Goal: Find specific page/section: Find specific page/section

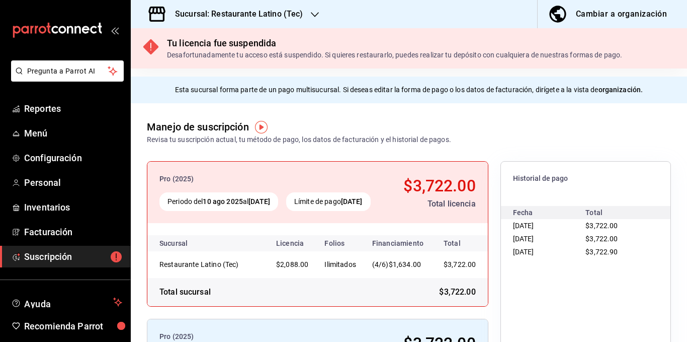
click at [347, 137] on div "Revisa tu suscripción actual, tu método de pago, los datos de facturación y el …" at bounding box center [299, 139] width 304 height 11
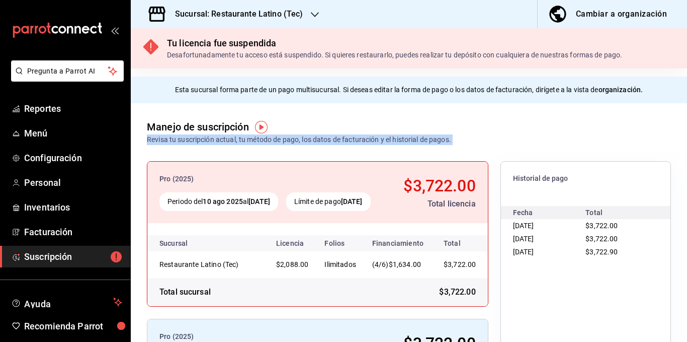
click at [347, 137] on div "Revisa tu suscripción actual, tu método de pago, los datos de facturación y el …" at bounding box center [299, 139] width 304 height 11
click at [322, 138] on div "Revisa tu suscripción actual, tu método de pago, los datos de facturación y el …" at bounding box center [299, 139] width 304 height 11
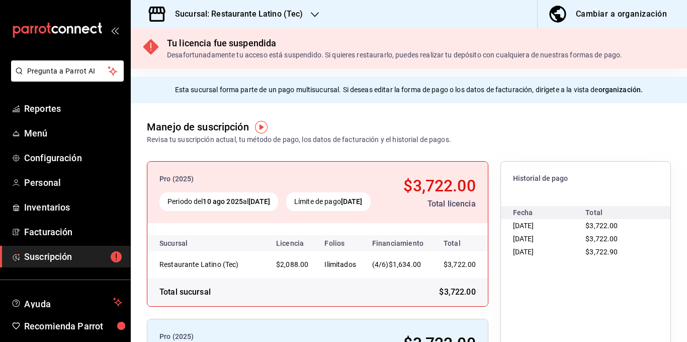
click at [318, 139] on div "Revisa tu suscripción actual, tu método de pago, los datos de facturación y el …" at bounding box center [299, 139] width 304 height 11
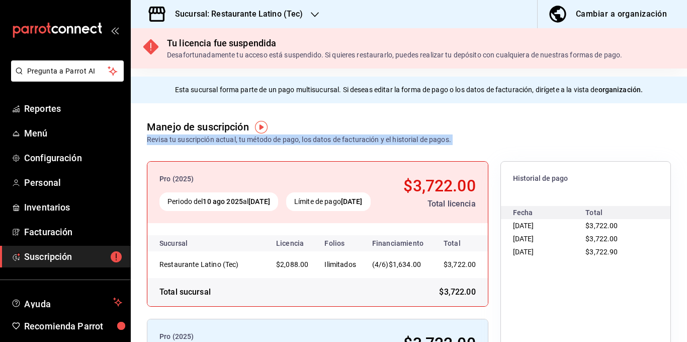
click at [318, 139] on div "Revisa tu suscripción actual, tu método de pago, los datos de facturación y el …" at bounding box center [299, 139] width 304 height 11
click at [330, 140] on div "Revisa tu suscripción actual, tu método de pago, los datos de facturación y el …" at bounding box center [299, 139] width 304 height 11
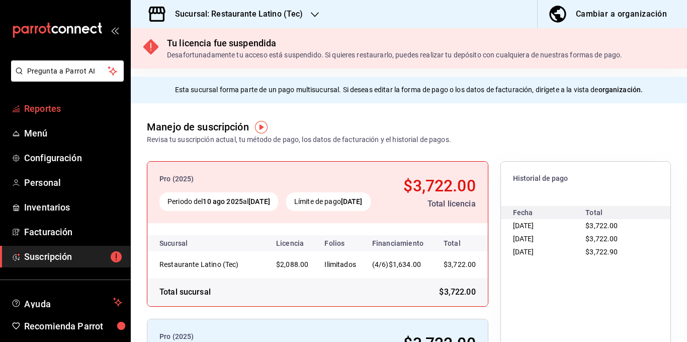
click at [60, 107] on span "Reportes" at bounding box center [73, 109] width 98 height 14
click at [264, 17] on h3 "Sucursal: Restaurante Latino (Tec)" at bounding box center [235, 14] width 136 height 12
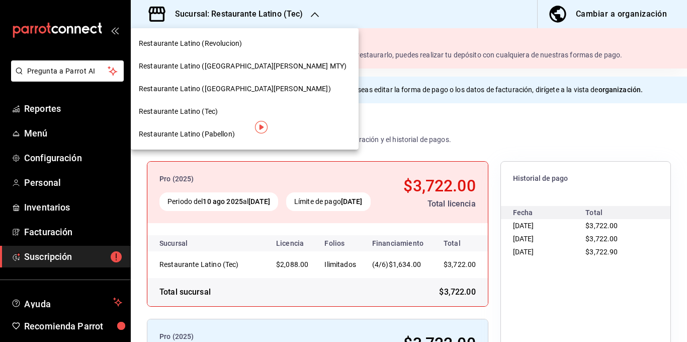
click at [247, 62] on span "Restaurante Latino ([GEOGRAPHIC_DATA][PERSON_NAME] MTY)" at bounding box center [243, 66] width 208 height 11
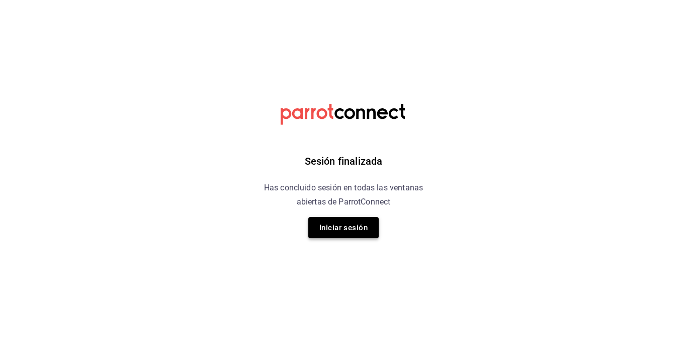
click at [342, 231] on button "Iniciar sesión" at bounding box center [344, 227] width 70 height 21
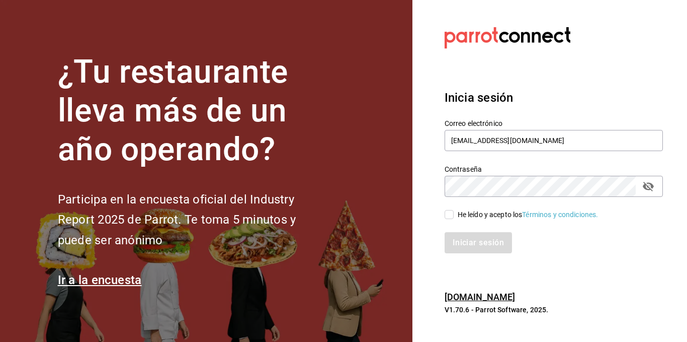
click at [454, 214] on span "He leído y acepto los Términos y condiciones." at bounding box center [526, 214] width 145 height 11
click at [454, 214] on input "He leído y acepto los Términos y condiciones." at bounding box center [449, 214] width 9 height 9
checkbox input "true"
click at [472, 236] on button "Iniciar sesión" at bounding box center [479, 242] width 68 height 21
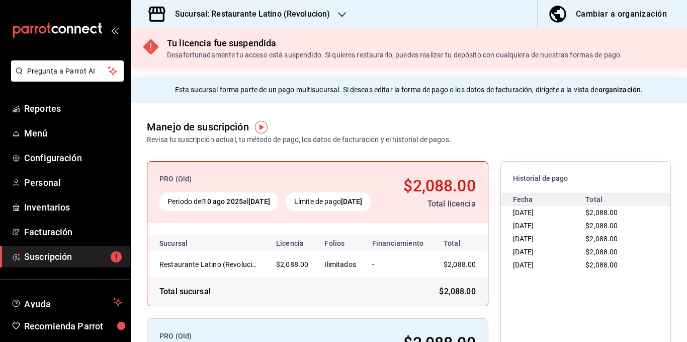
click at [316, 16] on h3 "Sucursal: Restaurante Latino (Revolucion)" at bounding box center [248, 14] width 163 height 12
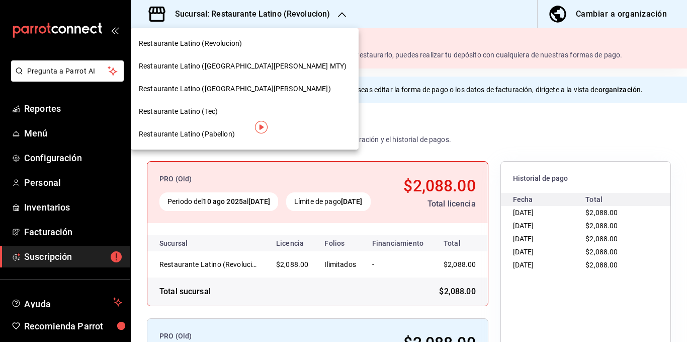
click at [246, 60] on div "Restaurante Latino ([GEOGRAPHIC_DATA][PERSON_NAME] MTY)" at bounding box center [245, 66] width 228 height 23
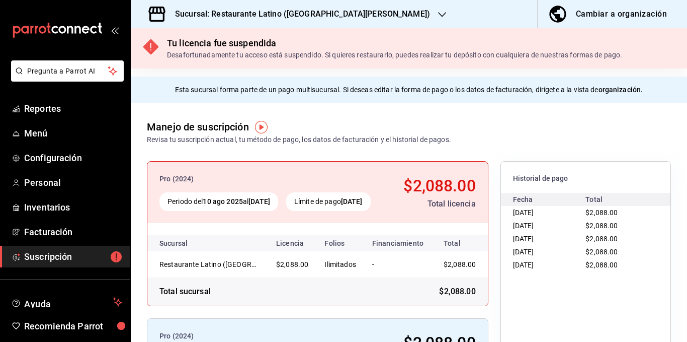
click at [303, 13] on h3 "Sucursal: Restaurante Latino ([GEOGRAPHIC_DATA][PERSON_NAME])" at bounding box center [298, 14] width 263 height 12
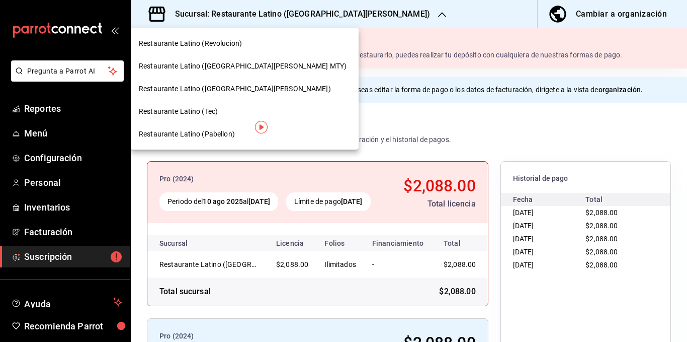
click at [229, 89] on span "Restaurante Latino ([GEOGRAPHIC_DATA][PERSON_NAME])" at bounding box center [235, 89] width 192 height 11
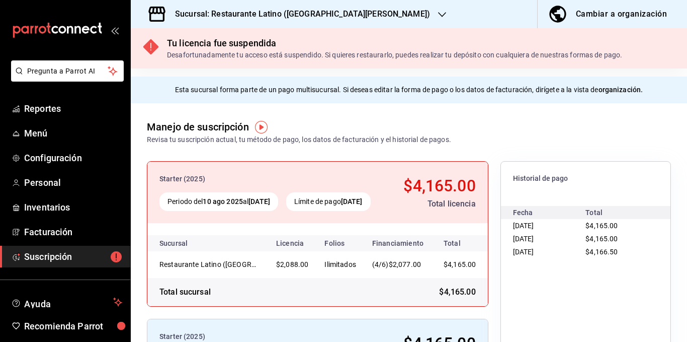
click at [307, 16] on h3 "Sucursal: Restaurante Latino ([GEOGRAPHIC_DATA][PERSON_NAME])" at bounding box center [298, 14] width 263 height 12
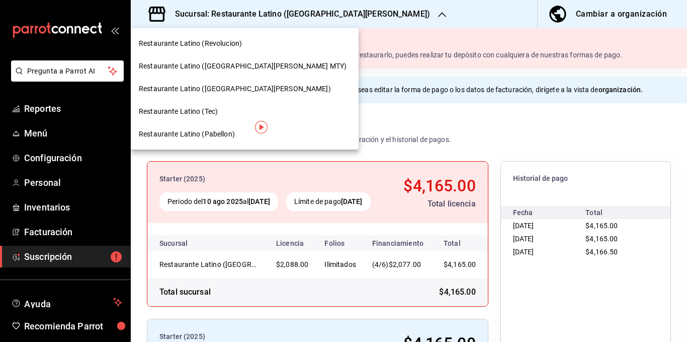
click at [237, 109] on div "Restaurante Latino (Tec)" at bounding box center [245, 111] width 212 height 11
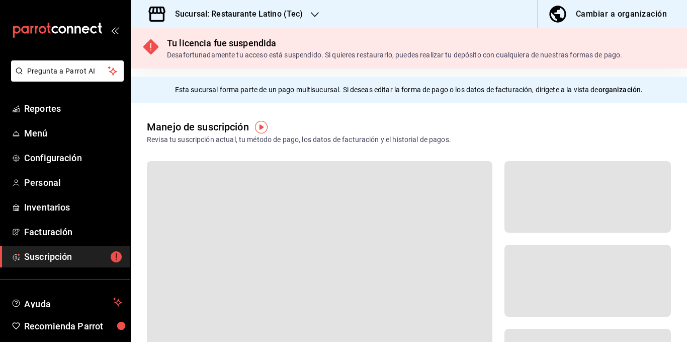
click at [296, 14] on h3 "Sucursal: Restaurante Latino (Tec)" at bounding box center [235, 14] width 136 height 12
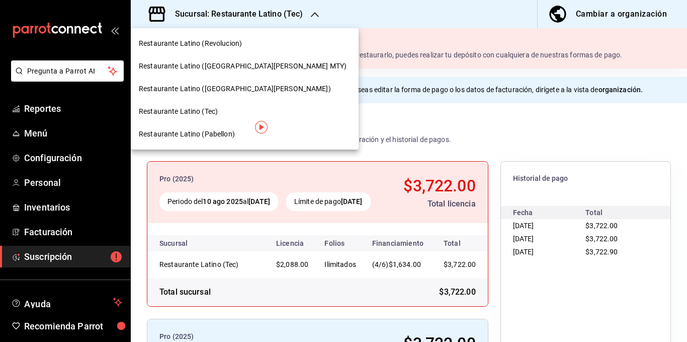
click at [233, 131] on span "Restaurante Latino (Pabellon)" at bounding box center [187, 134] width 96 height 11
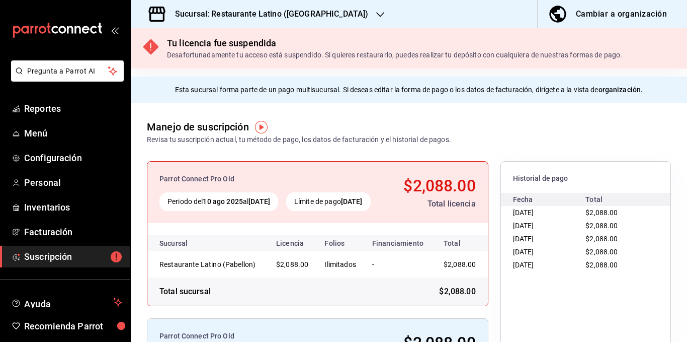
click at [311, 18] on h3 "Sucursal: Restaurante Latino ([GEOGRAPHIC_DATA])" at bounding box center [267, 14] width 201 height 12
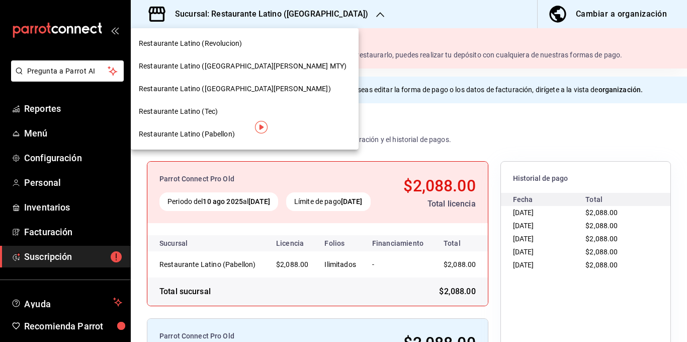
click at [235, 110] on div "Restaurante Latino (Tec)" at bounding box center [245, 111] width 212 height 11
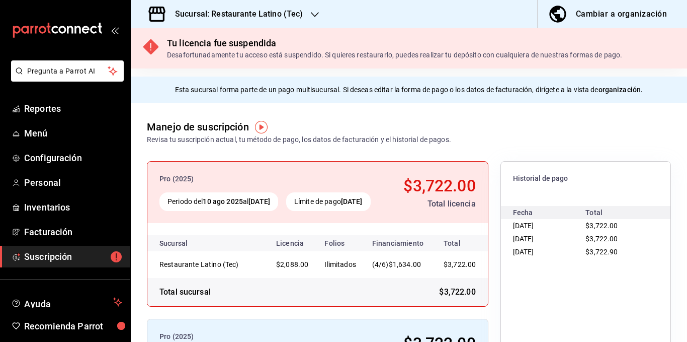
click at [279, 9] on h3 "Sucursal: Restaurante Latino (Tec)" at bounding box center [235, 14] width 136 height 12
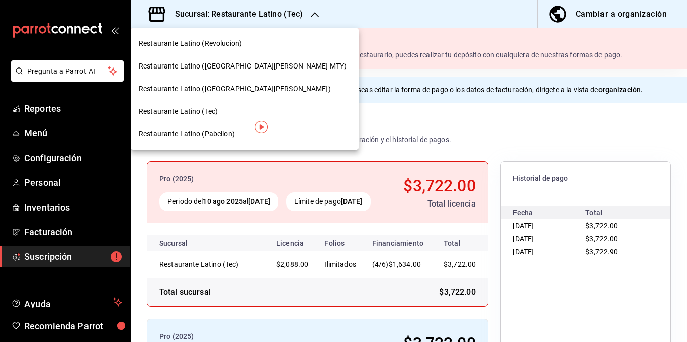
click at [230, 85] on span "Restaurante Latino ([GEOGRAPHIC_DATA][PERSON_NAME])" at bounding box center [235, 89] width 192 height 11
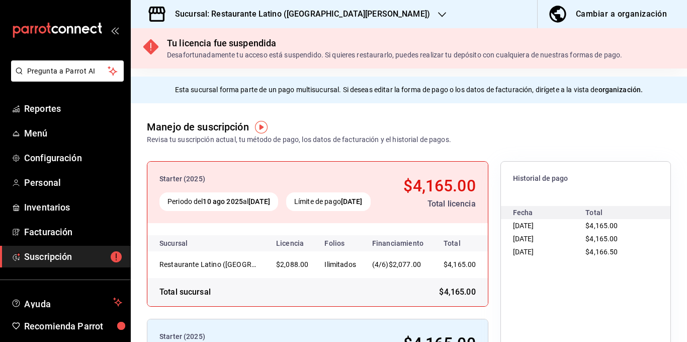
click at [295, 19] on h3 "Sucursal: Restaurante Latino ([GEOGRAPHIC_DATA][PERSON_NAME])" at bounding box center [298, 14] width 263 height 12
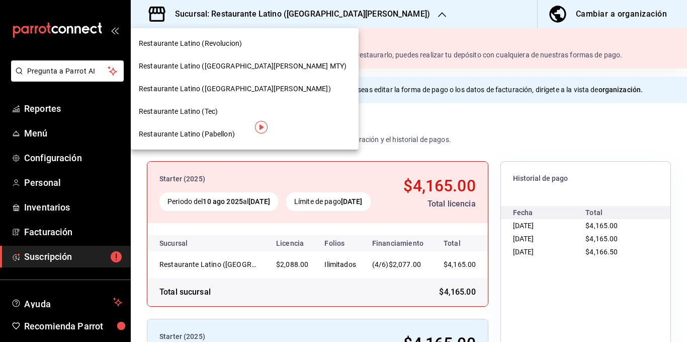
click at [256, 67] on span "Restaurante Latino ([GEOGRAPHIC_DATA][PERSON_NAME] MTY)" at bounding box center [243, 66] width 208 height 11
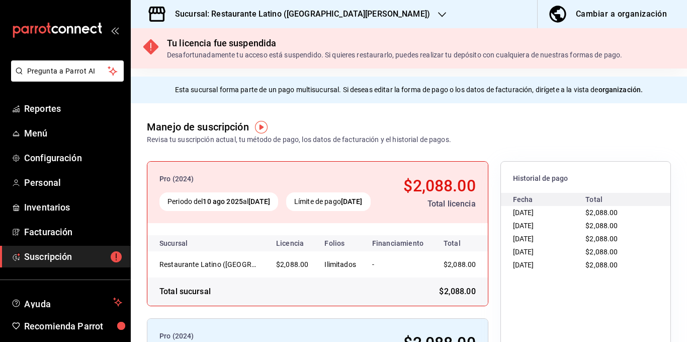
click at [314, 11] on h3 "Sucursal: Restaurante Latino ([GEOGRAPHIC_DATA][PERSON_NAME])" at bounding box center [298, 14] width 263 height 12
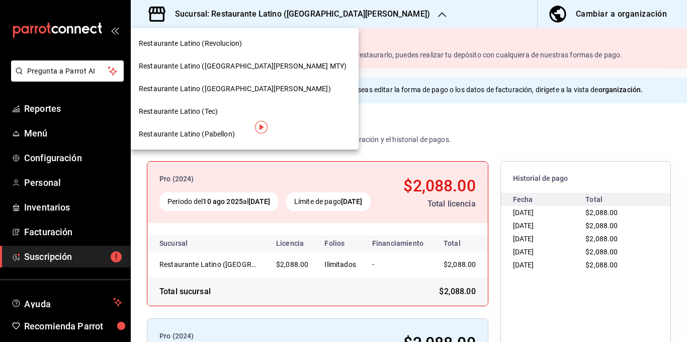
click at [249, 42] on div "Restaurante Latino (Revolucion)" at bounding box center [245, 43] width 212 height 11
